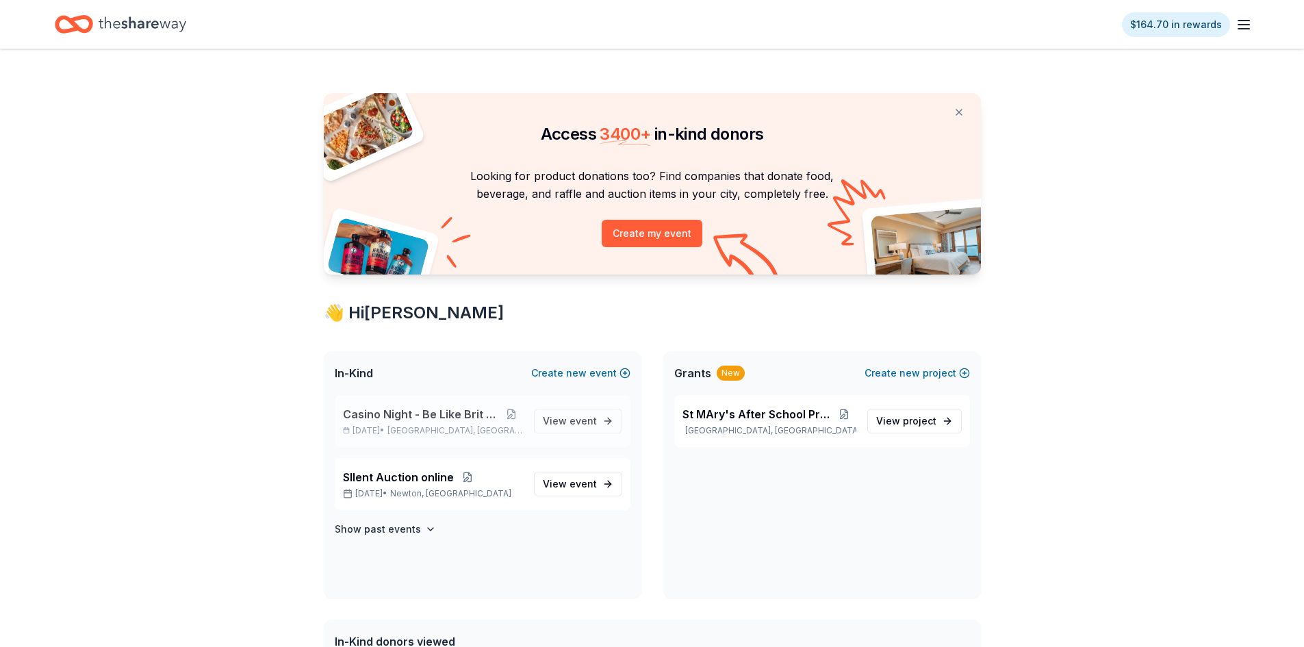
click at [413, 415] on span "Casino Night - Be Like Brit 15 Years" at bounding box center [421, 414] width 157 height 16
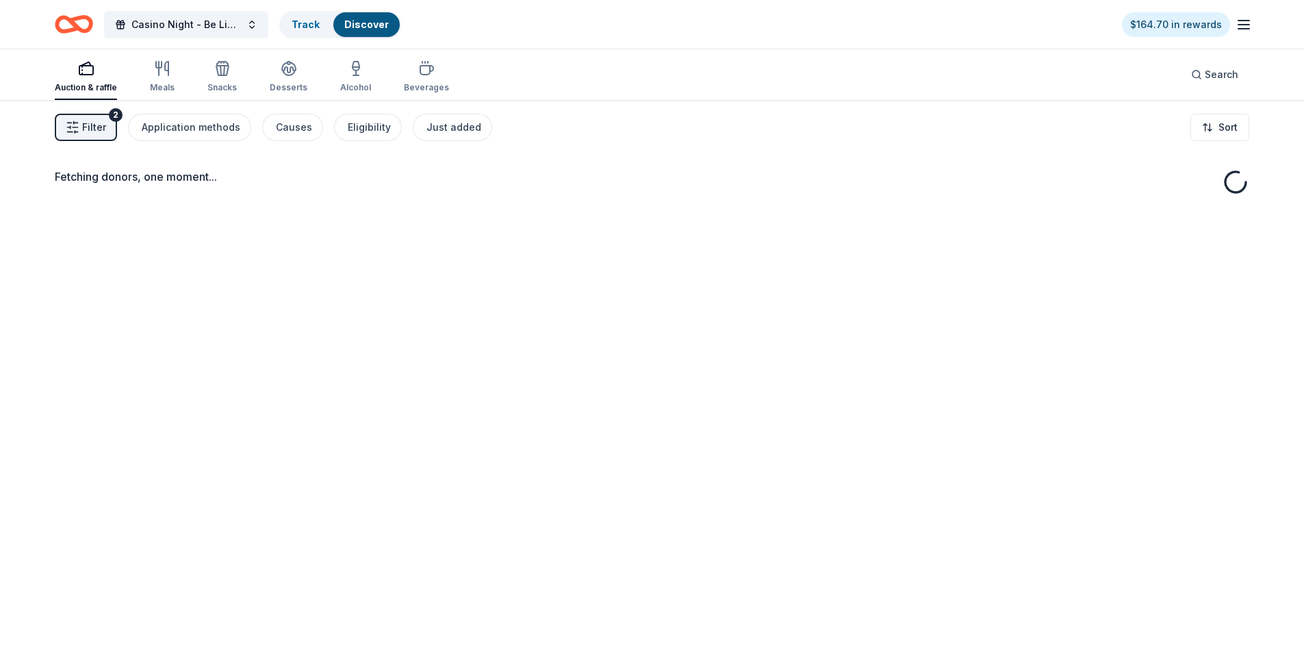
click at [437, 416] on div "Fetching donors, one moment..." at bounding box center [652, 423] width 1304 height 647
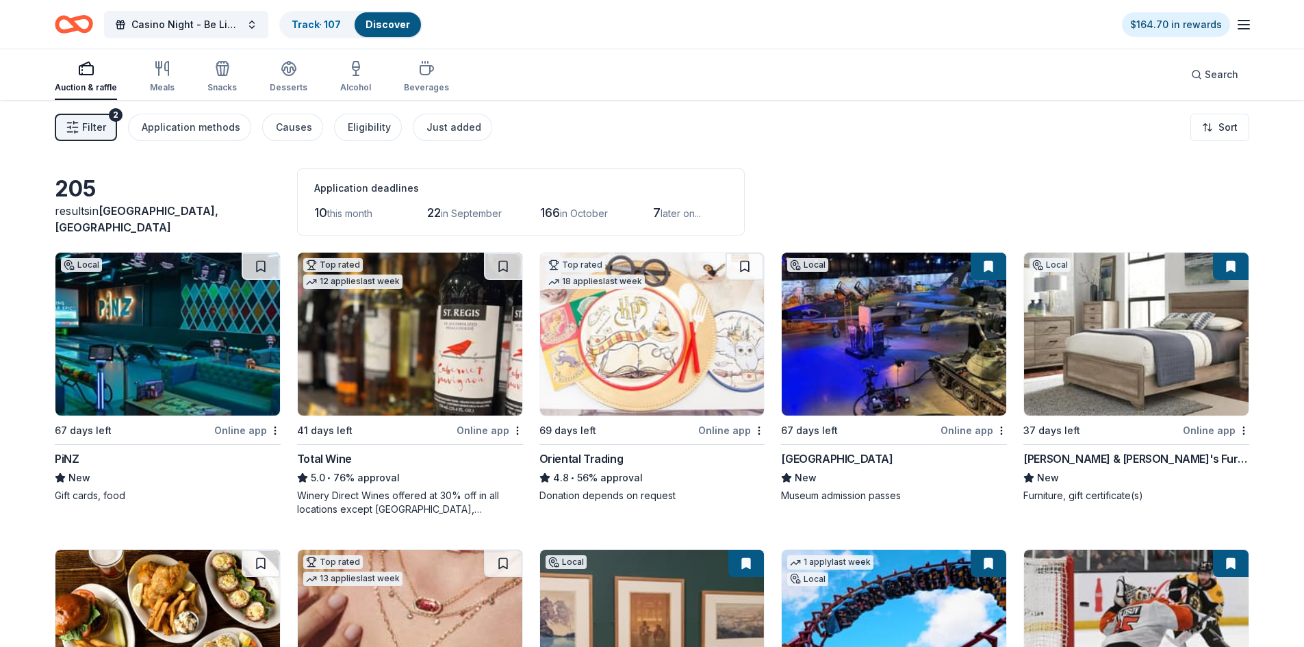
click at [399, 23] on link "Discover" at bounding box center [387, 24] width 44 height 12
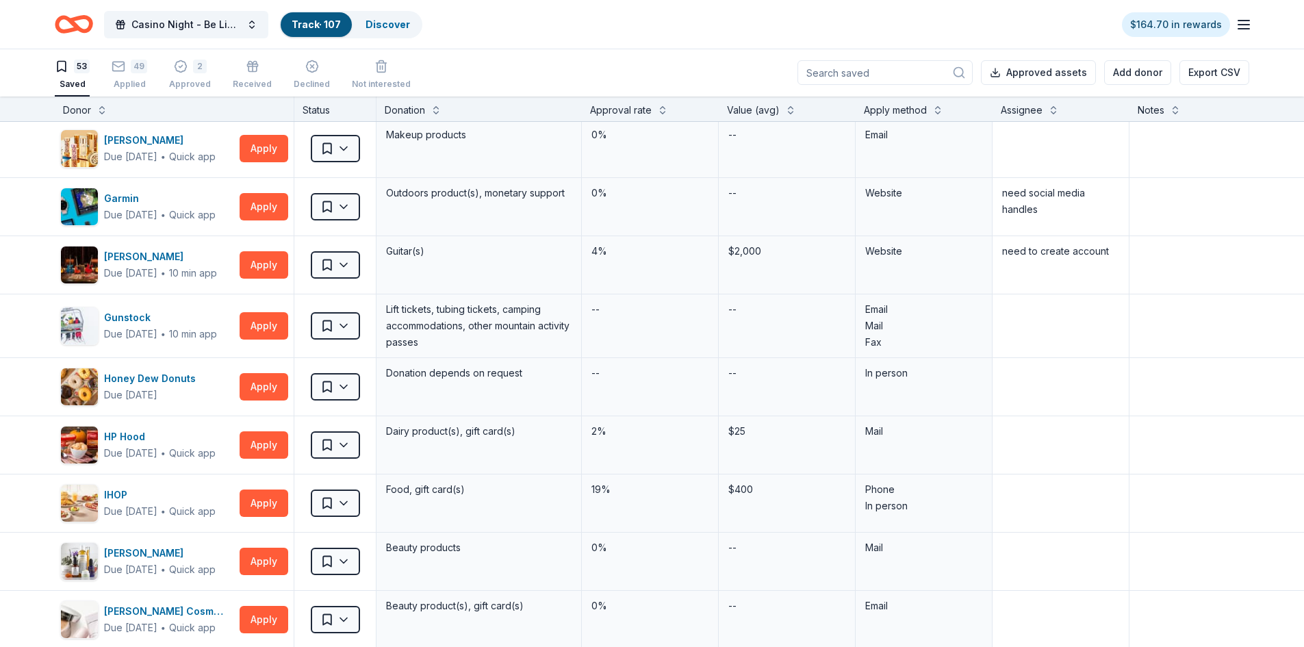
scroll to position [753, 0]
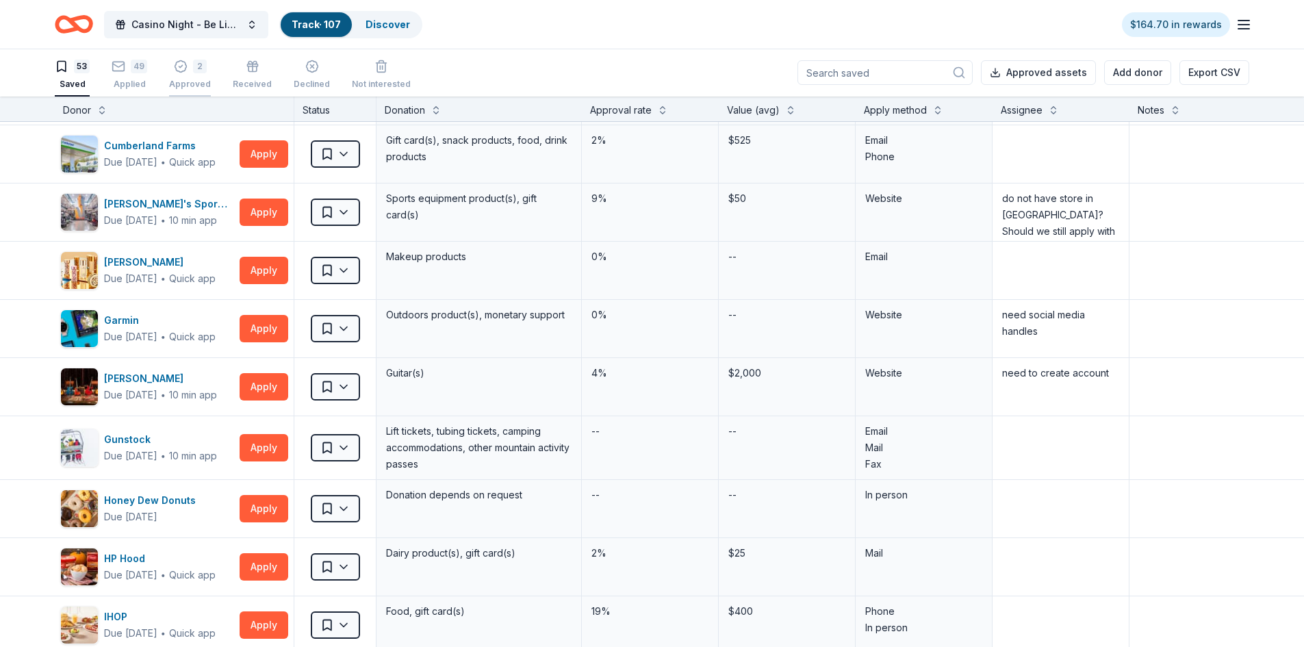
click at [183, 68] on icon "button" at bounding box center [180, 67] width 12 height 12
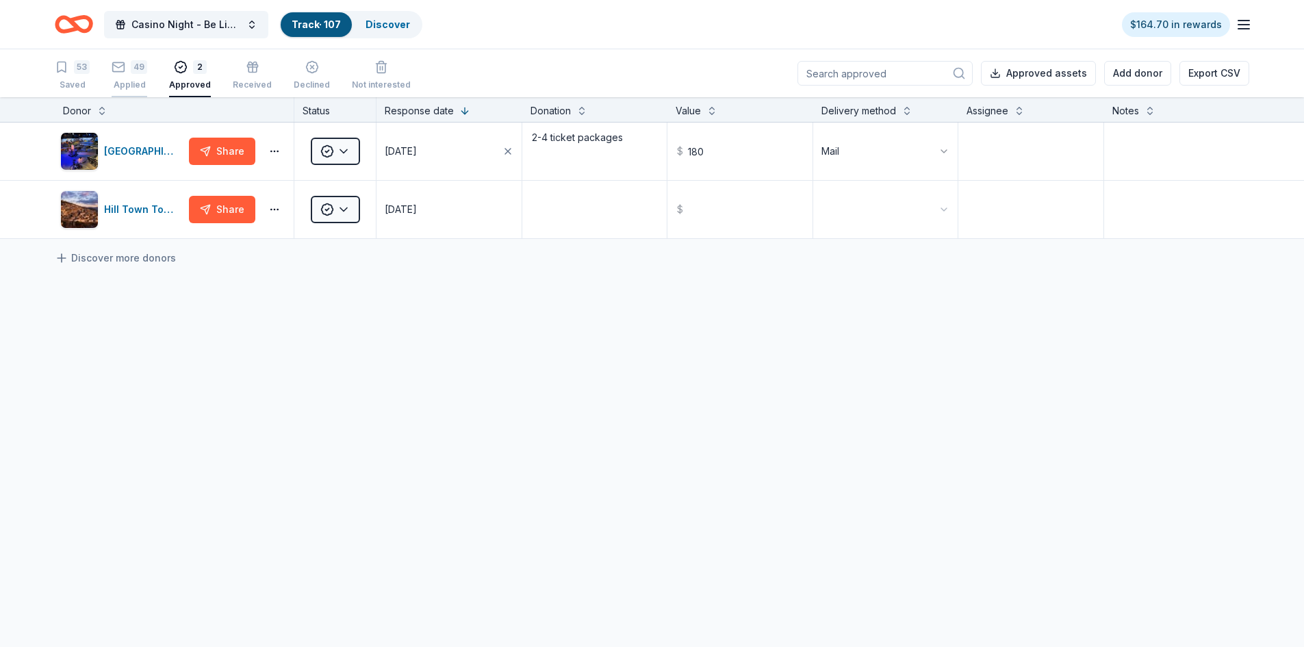
click at [123, 73] on icon "button" at bounding box center [119, 67] width 14 height 14
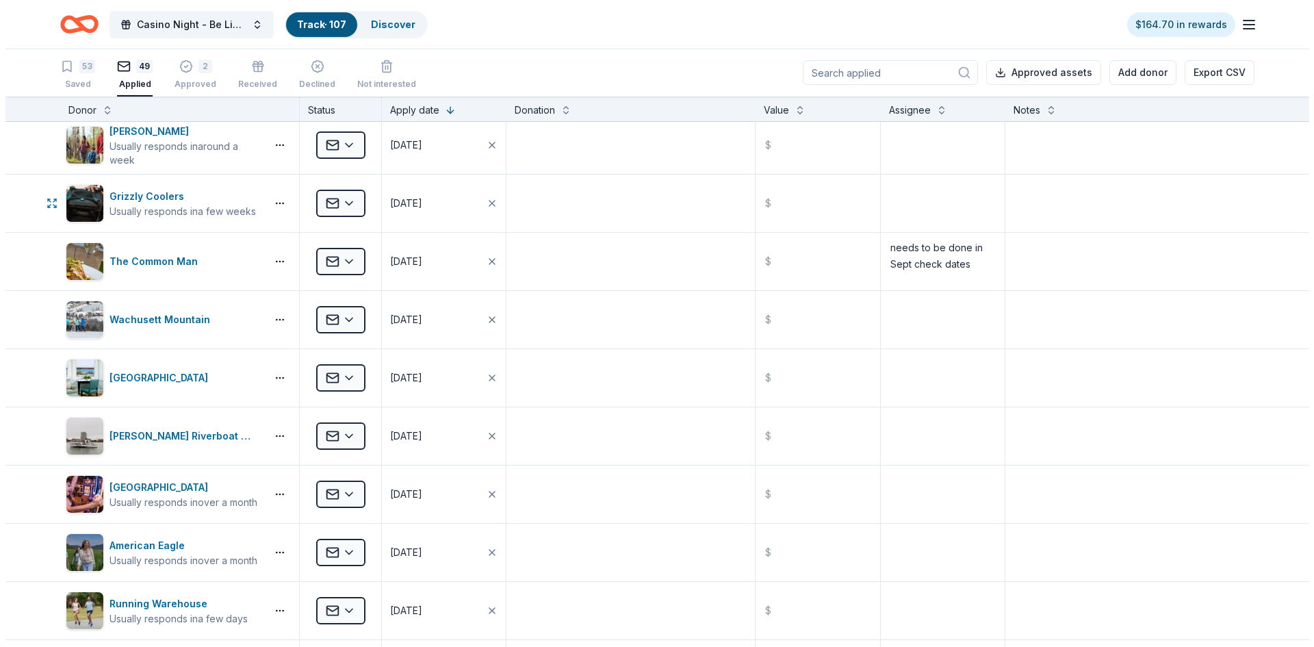
scroll to position [1642, 0]
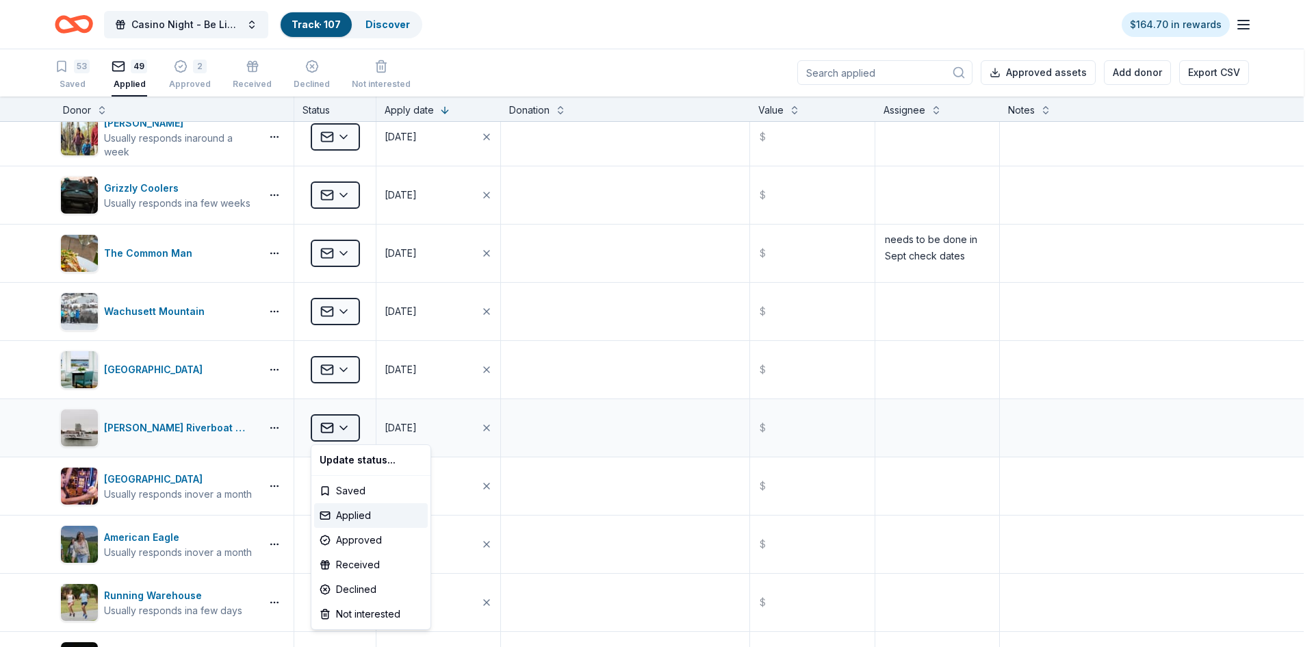
click at [347, 428] on html "Casino Night - Be Like Brit 15 Years Track · 107 Discover $164.70 in rewards 53…" at bounding box center [657, 322] width 1314 height 647
click at [362, 565] on div "Received" at bounding box center [371, 564] width 114 height 25
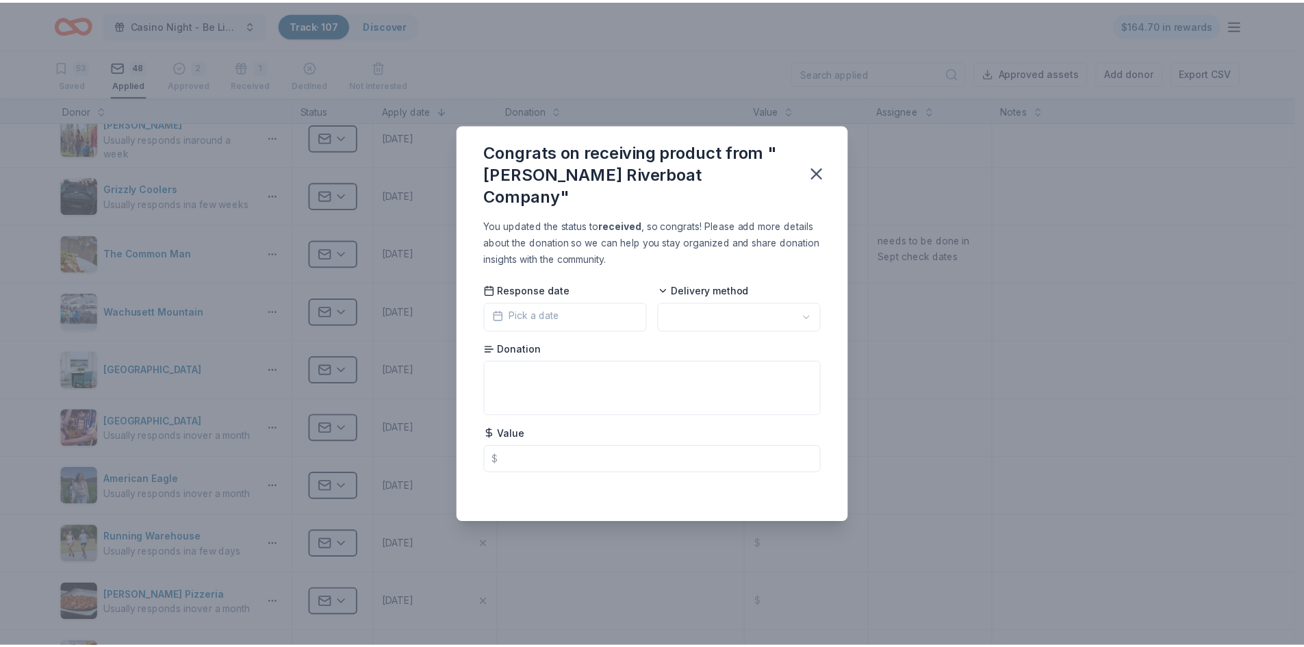
scroll to position [0, 0]
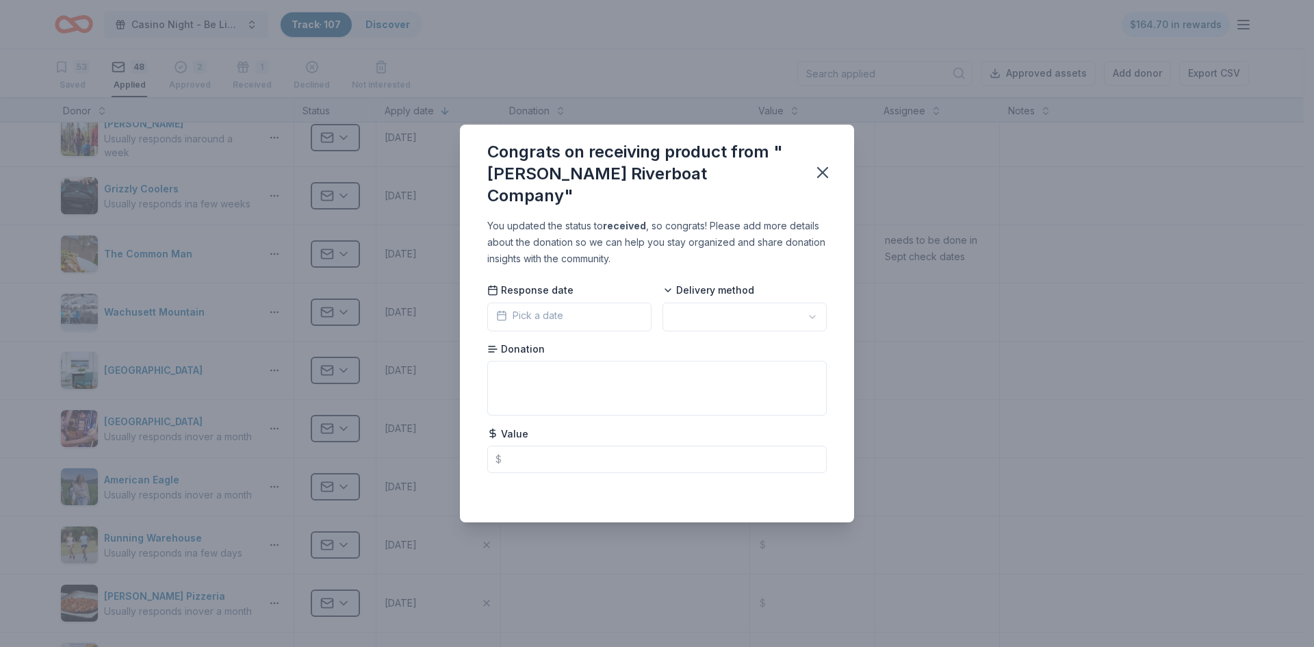
click at [717, 311] on html "Casino Night - Be Like Brit 15 Years Track · 107 Discover $164.70 in rewards 53…" at bounding box center [657, 323] width 1314 height 647
click at [570, 374] on textarea at bounding box center [656, 388] width 339 height 55
type textarea "4 tickets"
click at [533, 445] on input "text" at bounding box center [656, 458] width 339 height 27
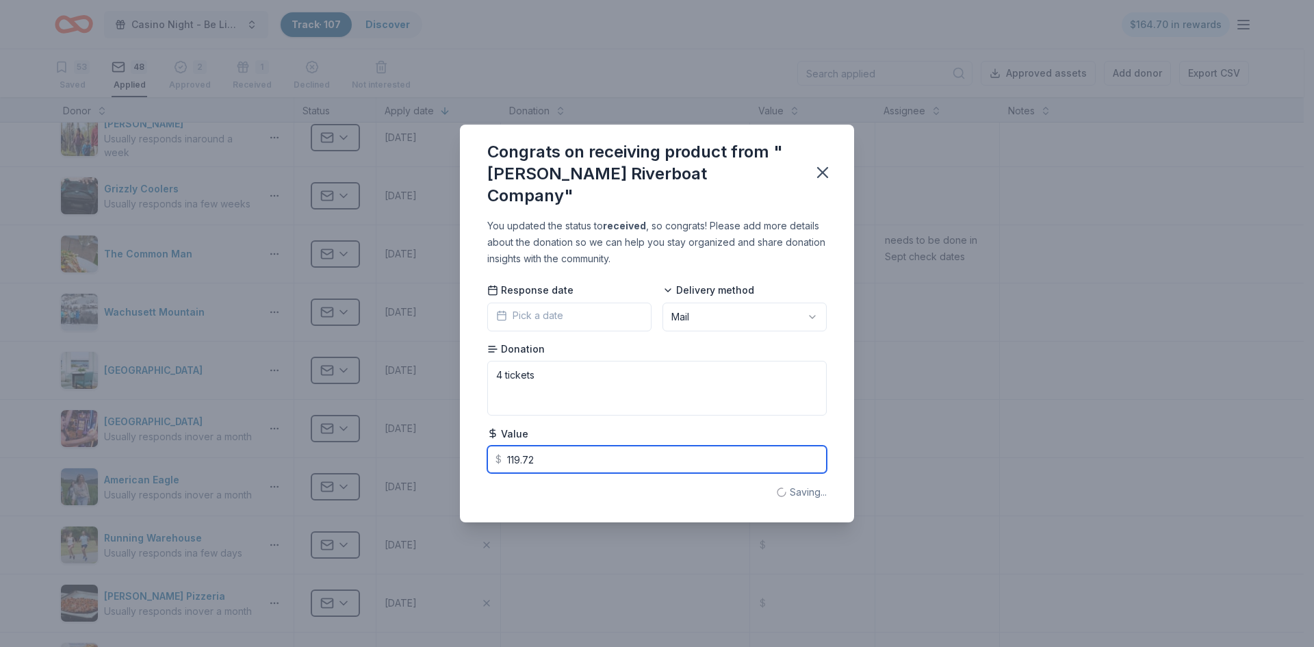
type input "119.72"
click at [544, 365] on textarea "4 tickets" at bounding box center [656, 388] width 339 height 55
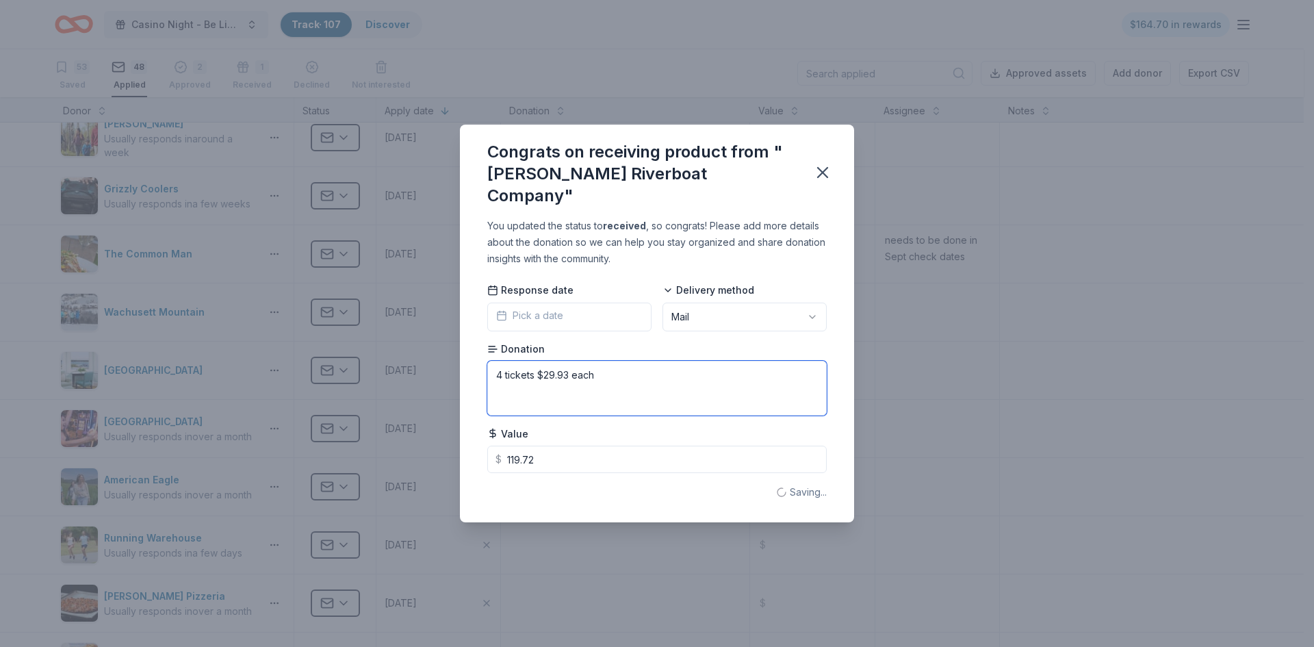
click at [544, 365] on textarea "4 tickets $29.93 each" at bounding box center [656, 388] width 339 height 55
click at [537, 364] on textarea "4 tickets $29.93 each" at bounding box center [656, 388] width 339 height 55
click at [692, 361] on textarea "4 tickets VALUE: $29.93 each" at bounding box center [656, 388] width 339 height 55
type textarea "4 tickets VALUE: $29.93 each"
click at [604, 302] on button "Pick a date" at bounding box center [569, 316] width 164 height 29
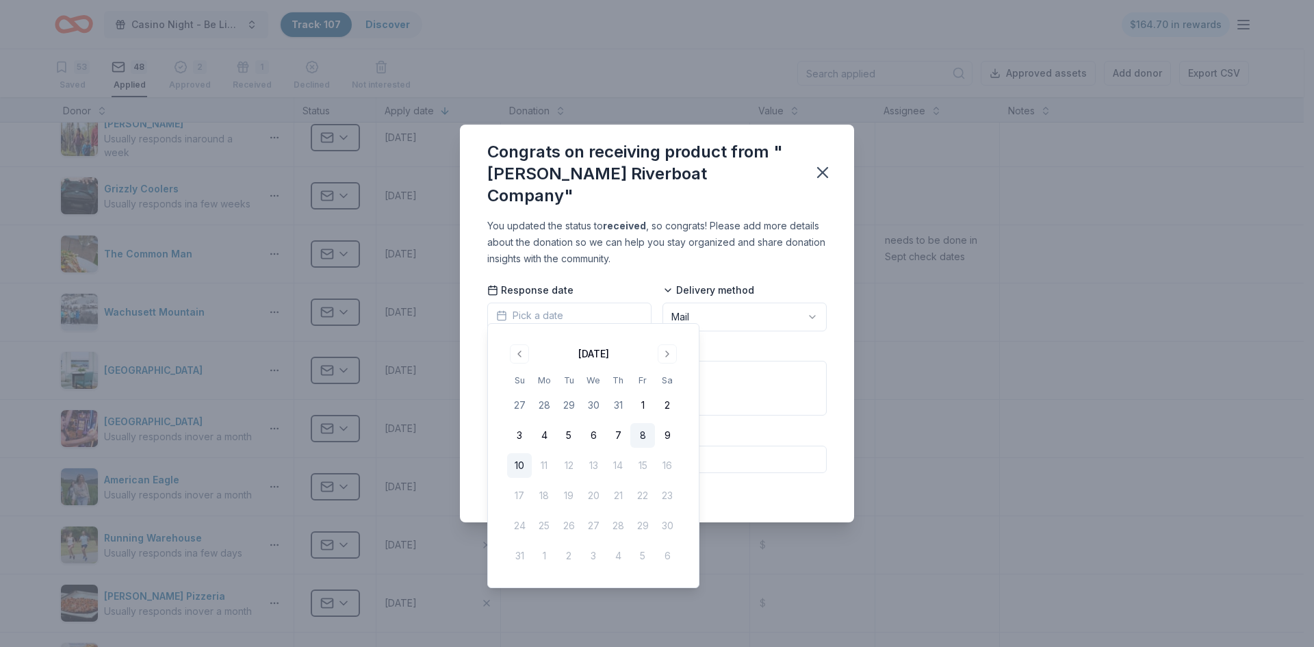
click at [645, 437] on button "8" at bounding box center [642, 435] width 25 height 25
click at [781, 261] on div "You updated the status to received , so congrats! Please add more details about…" at bounding box center [657, 370] width 394 height 305
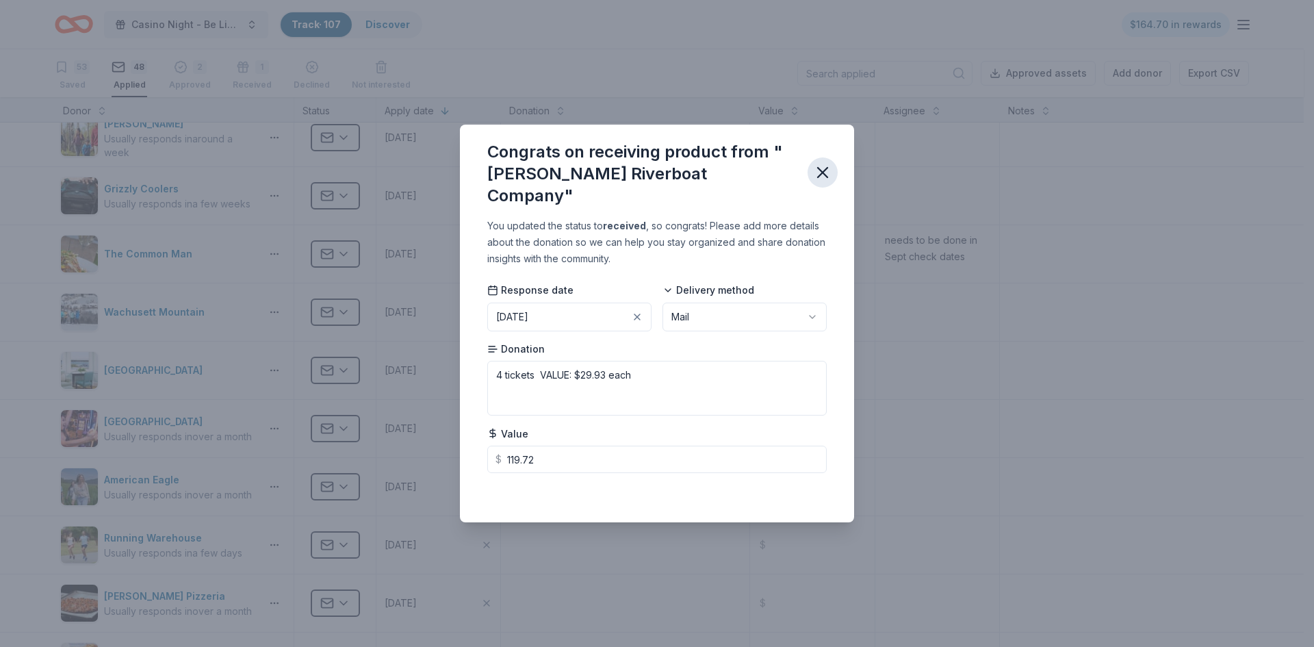
click at [820, 174] on icon "button" at bounding box center [823, 173] width 10 height 10
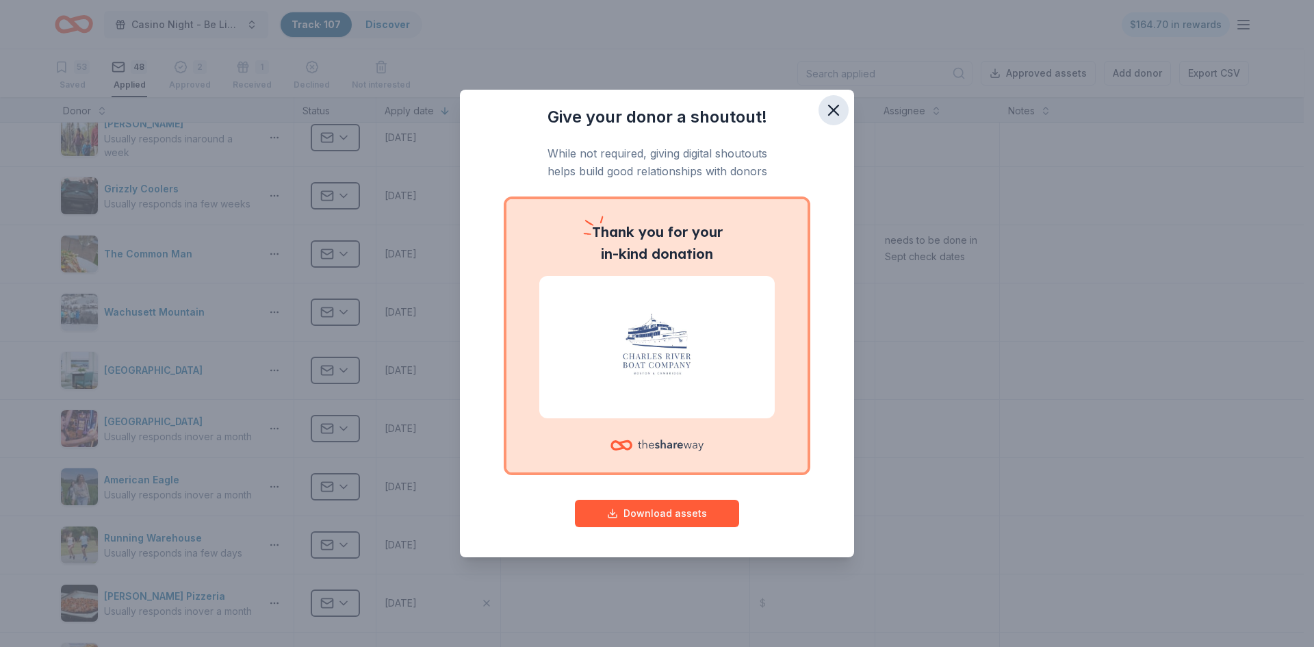
click at [840, 108] on icon "button" at bounding box center [833, 110] width 19 height 19
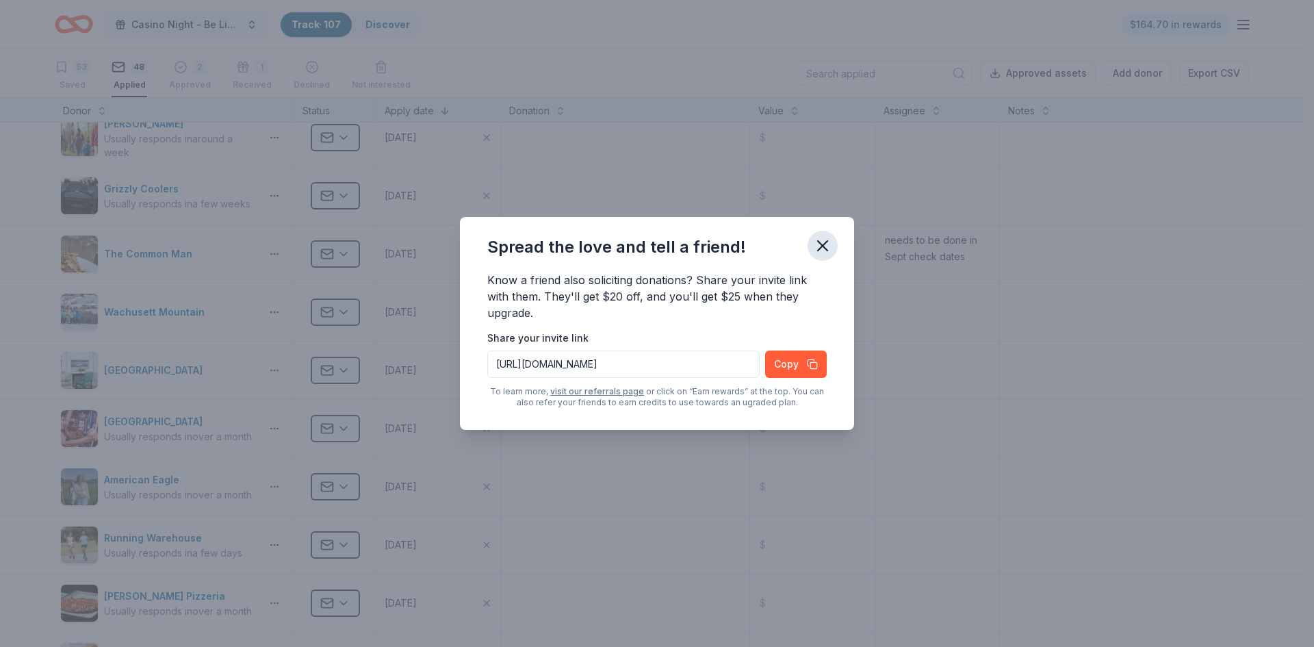
click at [823, 243] on icon "button" at bounding box center [822, 245] width 19 height 19
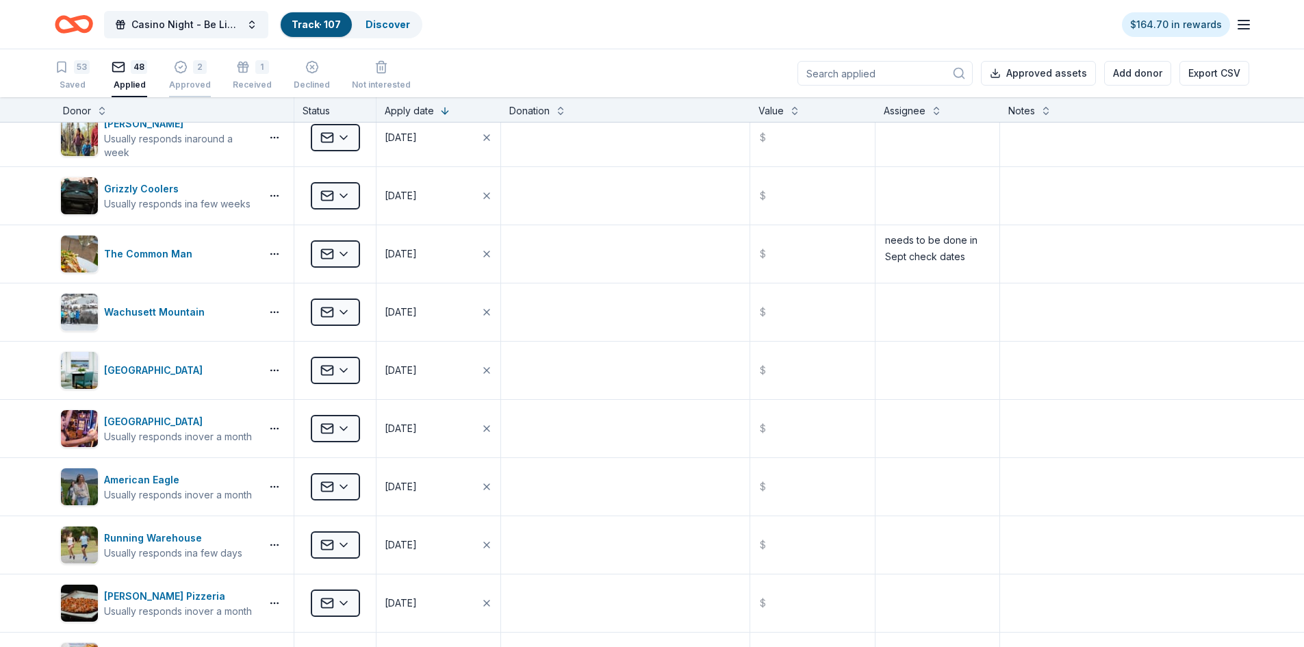
click at [179, 73] on icon "button" at bounding box center [180, 68] width 12 height 12
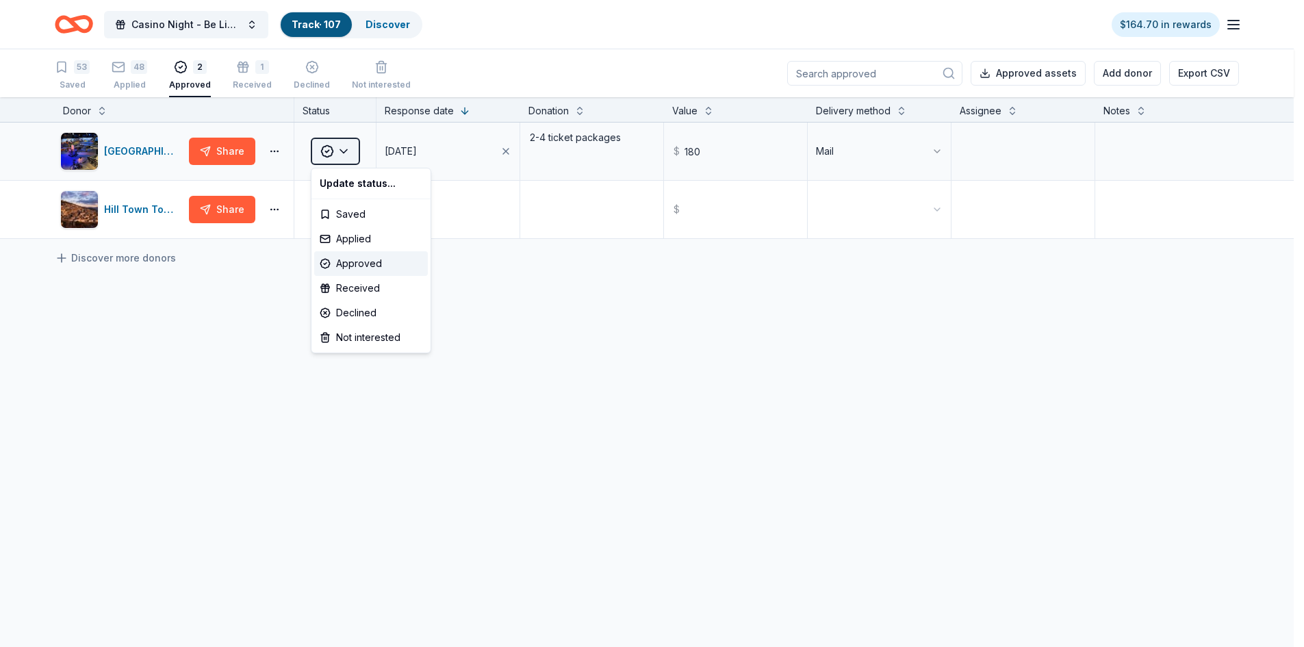
click at [344, 155] on html "Casino Night - Be Like Brit 15 Years Track · 107 Discover $164.70 in rewards 53…" at bounding box center [652, 323] width 1304 height 647
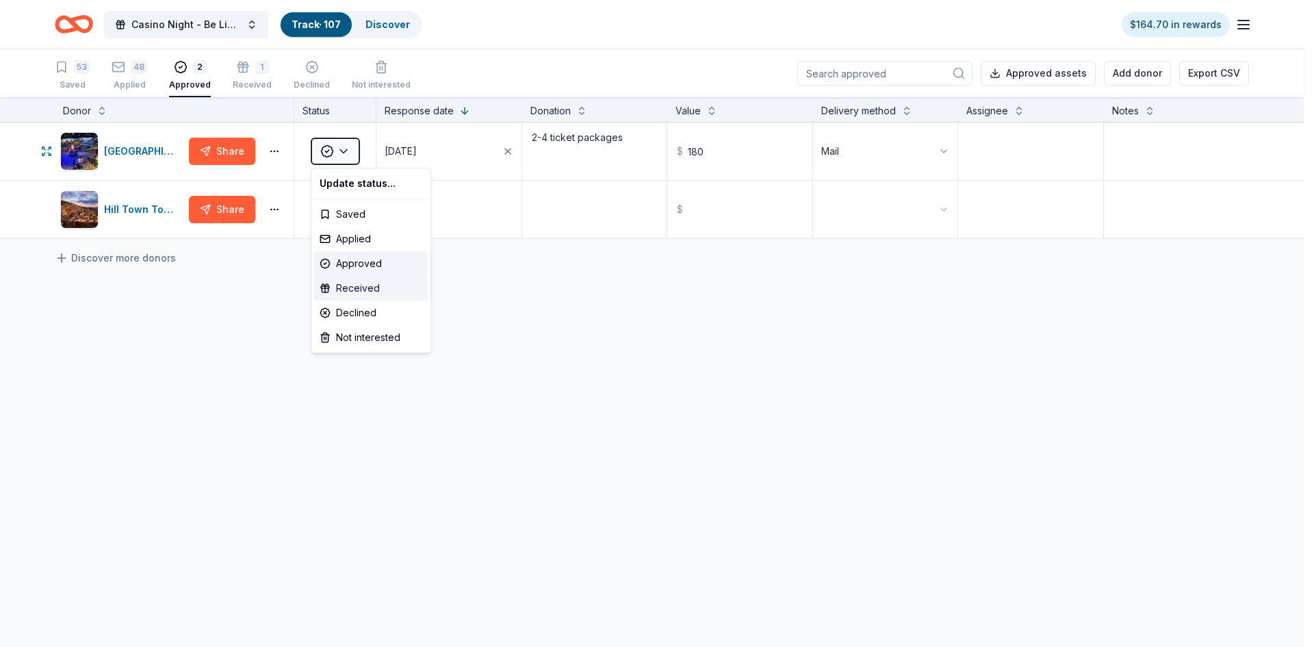
click at [352, 291] on div "Received" at bounding box center [371, 288] width 114 height 25
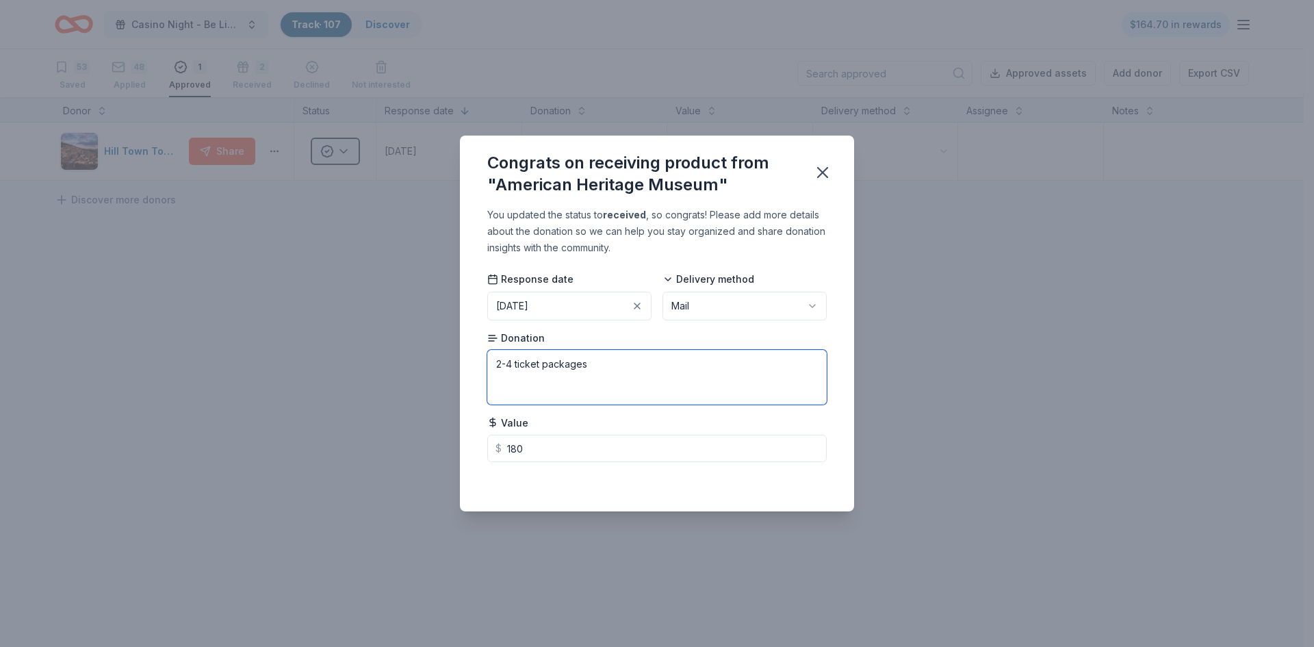
click at [688, 371] on textarea "2-4 ticket packages" at bounding box center [656, 377] width 339 height 55
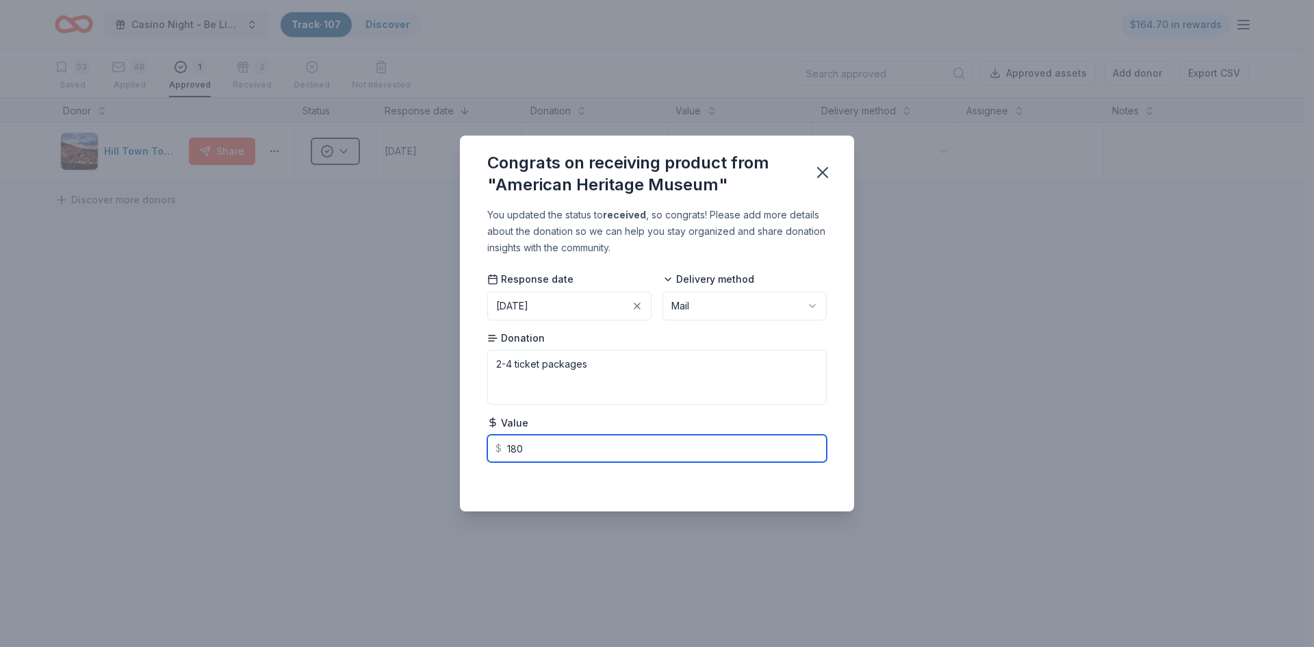
click at [636, 445] on input "180" at bounding box center [656, 448] width 339 height 27
type input "180.00"
click at [820, 177] on icon "button" at bounding box center [822, 172] width 19 height 19
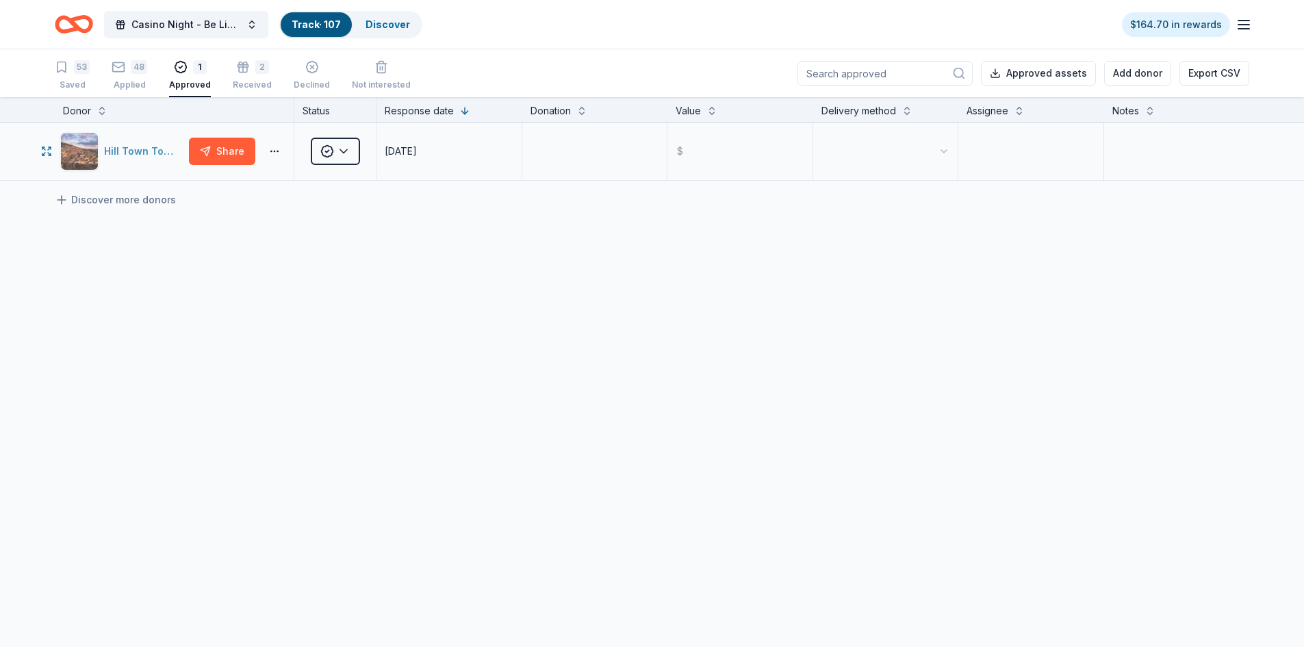
click at [130, 150] on div "Hill Town Tours" at bounding box center [143, 151] width 79 height 16
